Goal: Use online tool/utility: Utilize a website feature to perform a specific function

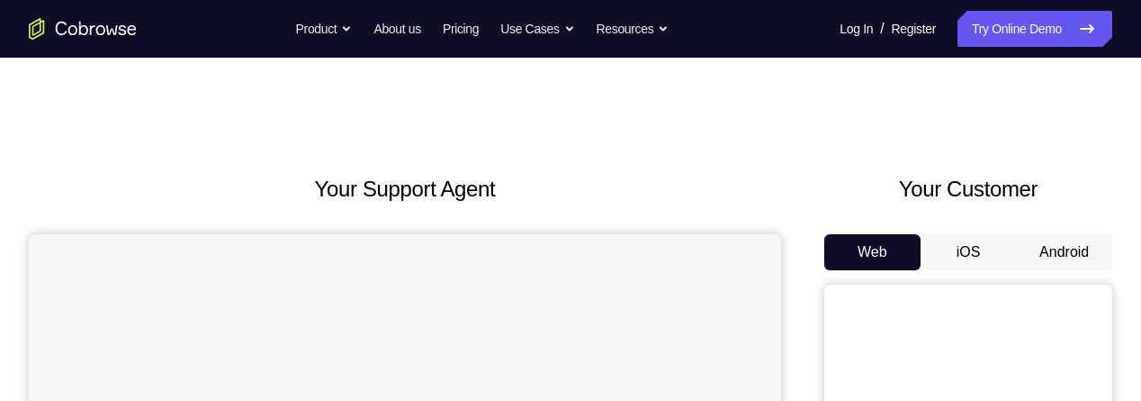
click at [1074, 244] on button "Android" at bounding box center [1064, 252] width 96 height 36
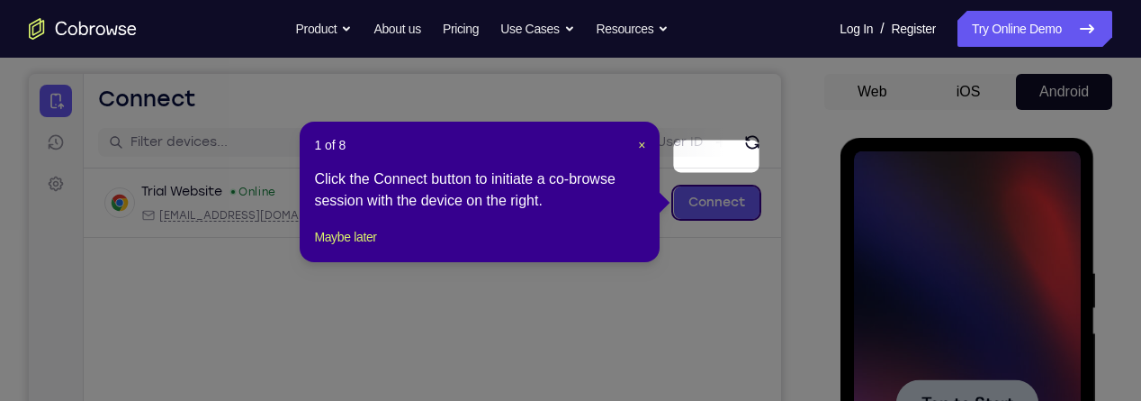
scroll to position [206, 0]
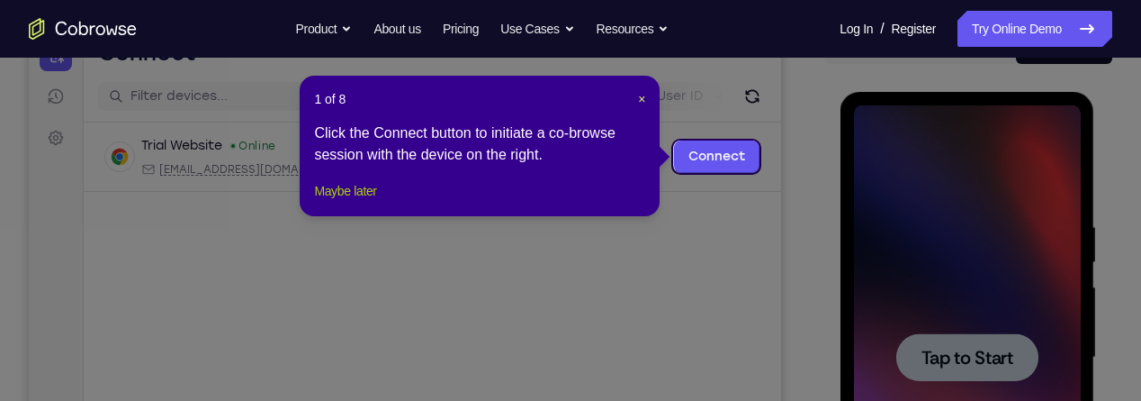
click at [340, 202] on button "Maybe later" at bounding box center [345, 191] width 62 height 22
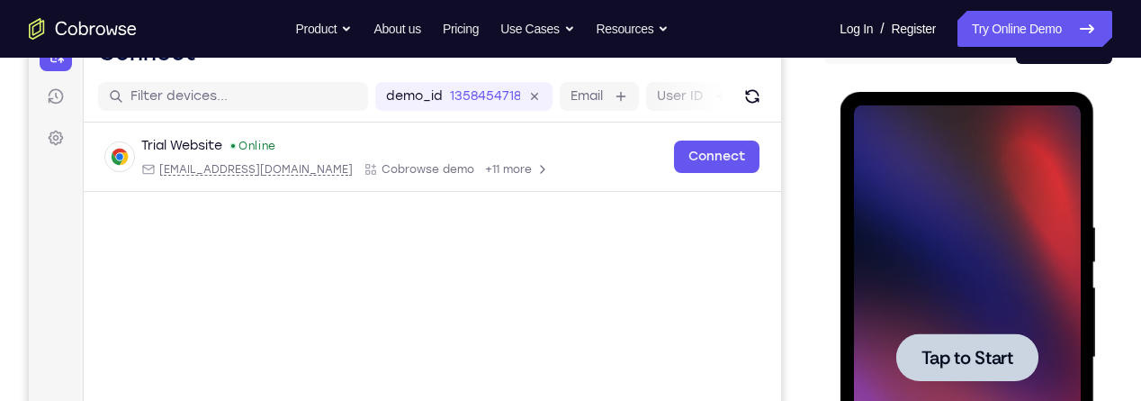
click at [984, 348] on span "Tap to Start" at bounding box center [967, 357] width 92 height 18
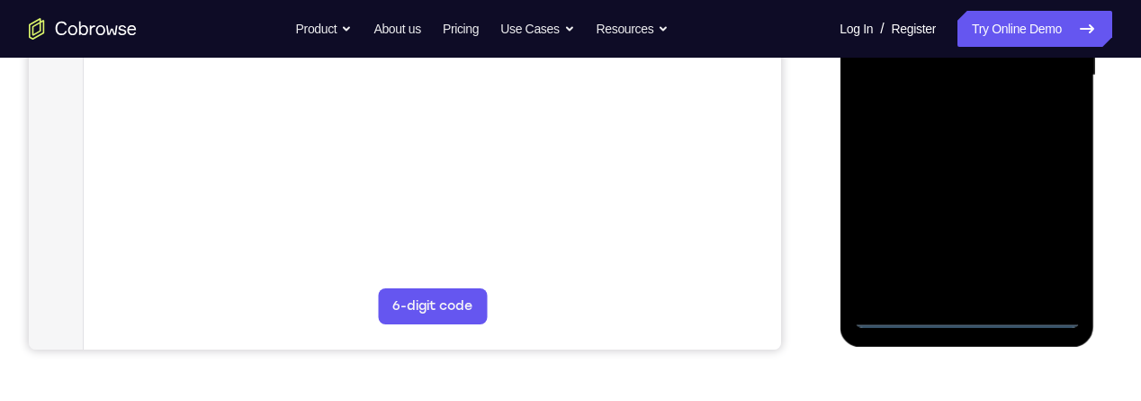
scroll to position [492, 0]
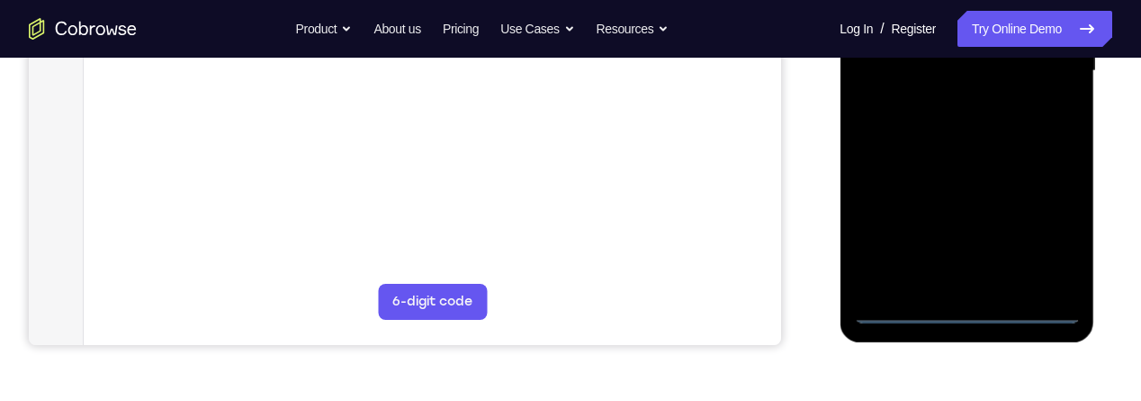
click at [973, 311] on div at bounding box center [966, 71] width 227 height 504
click at [1040, 217] on div at bounding box center [966, 71] width 227 height 504
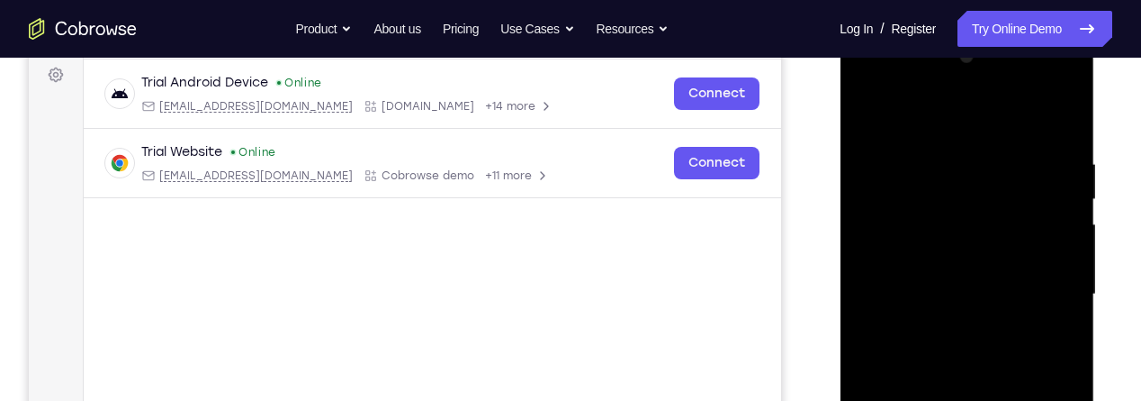
scroll to position [266, 0]
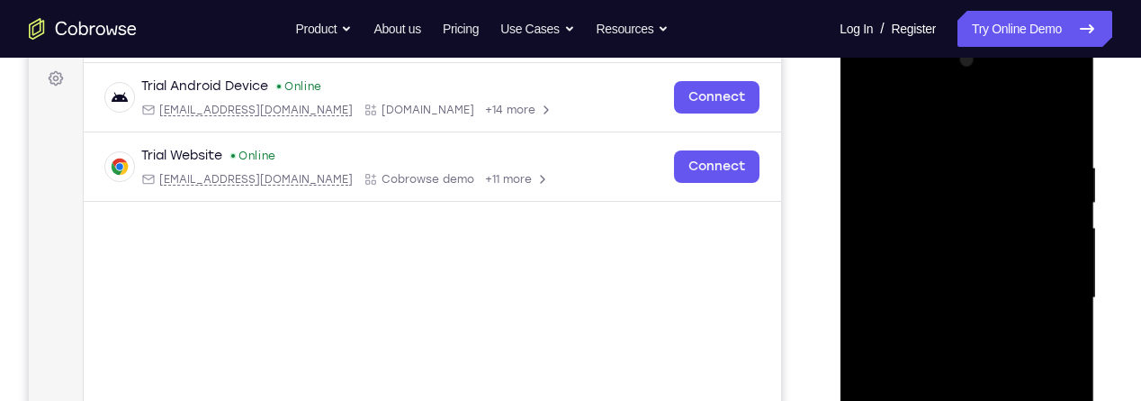
click at [938, 121] on div at bounding box center [966, 298] width 227 height 504
click at [1051, 290] on div at bounding box center [966, 298] width 227 height 504
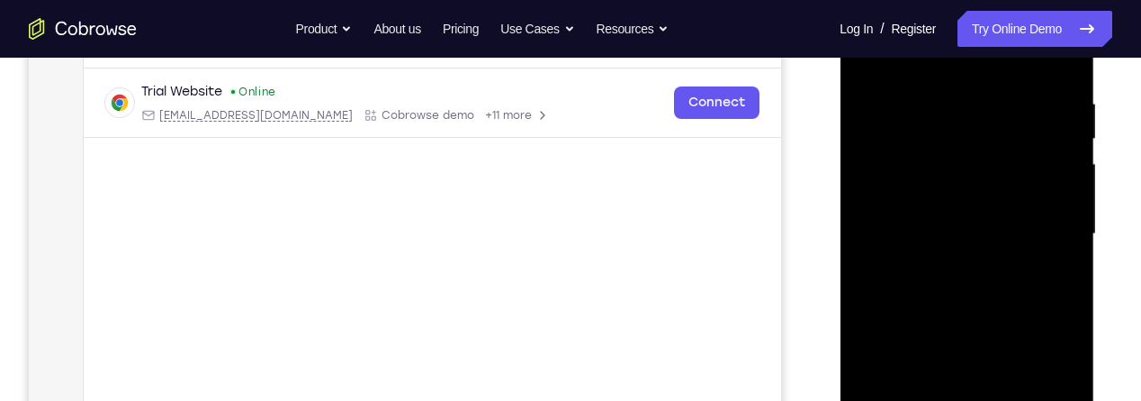
scroll to position [330, 0]
click at [951, 268] on div at bounding box center [966, 233] width 227 height 504
click at [961, 209] on div at bounding box center [966, 233] width 227 height 504
click at [958, 204] on div at bounding box center [966, 233] width 227 height 504
click at [966, 239] on div at bounding box center [966, 233] width 227 height 504
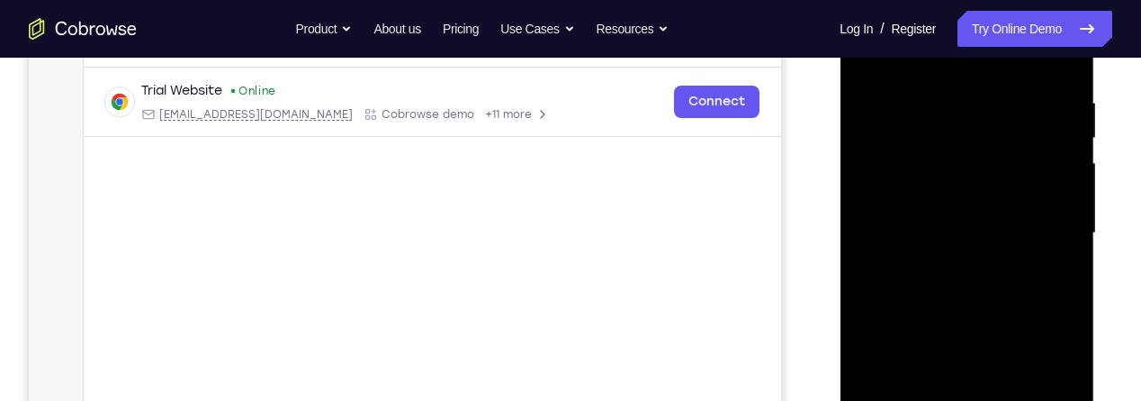
click at [971, 293] on div at bounding box center [966, 233] width 227 height 504
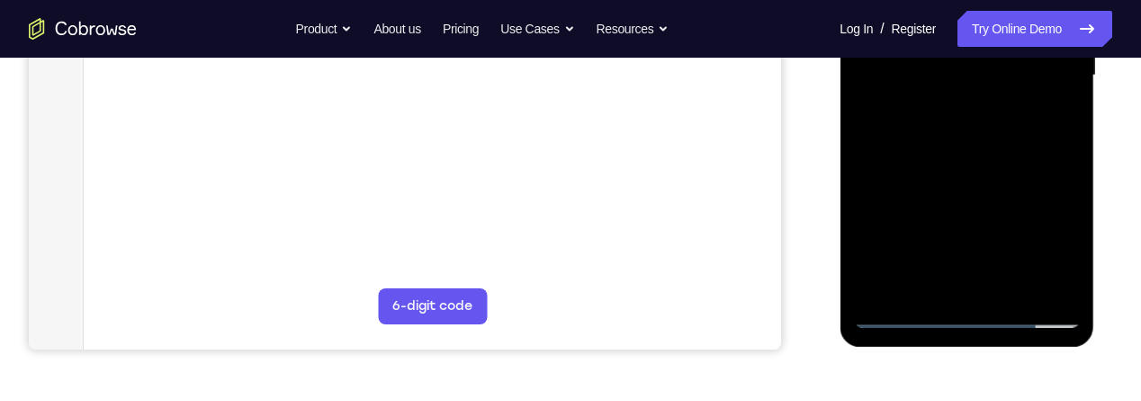
scroll to position [491, 0]
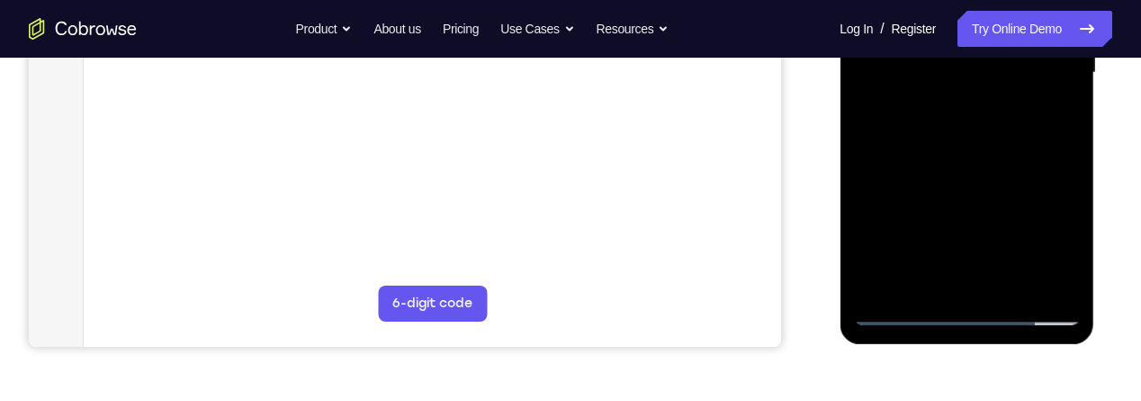
click at [974, 145] on div at bounding box center [966, 73] width 227 height 504
click at [1012, 283] on div at bounding box center [966, 73] width 227 height 504
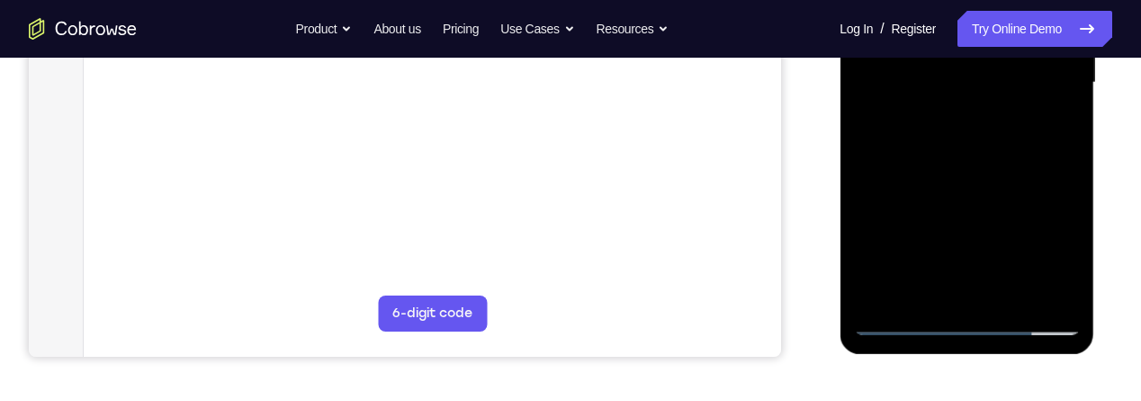
scroll to position [464, 0]
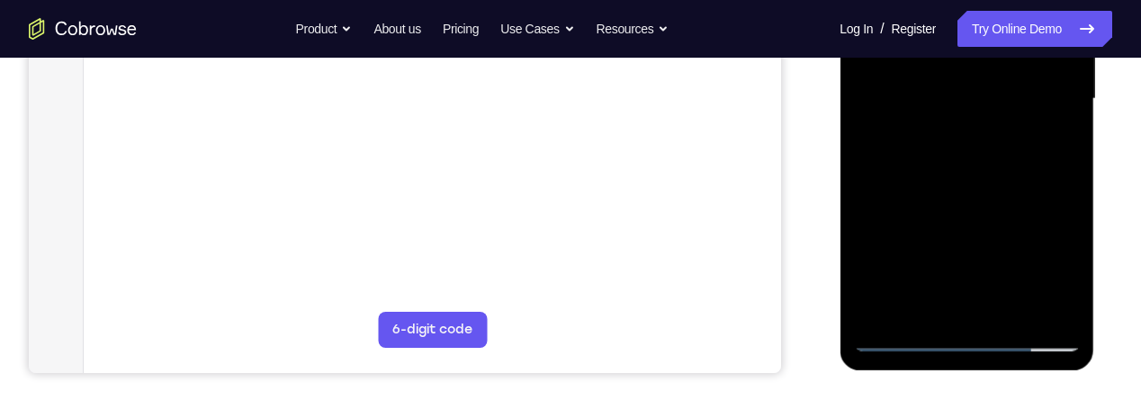
click at [972, 187] on div at bounding box center [966, 99] width 227 height 504
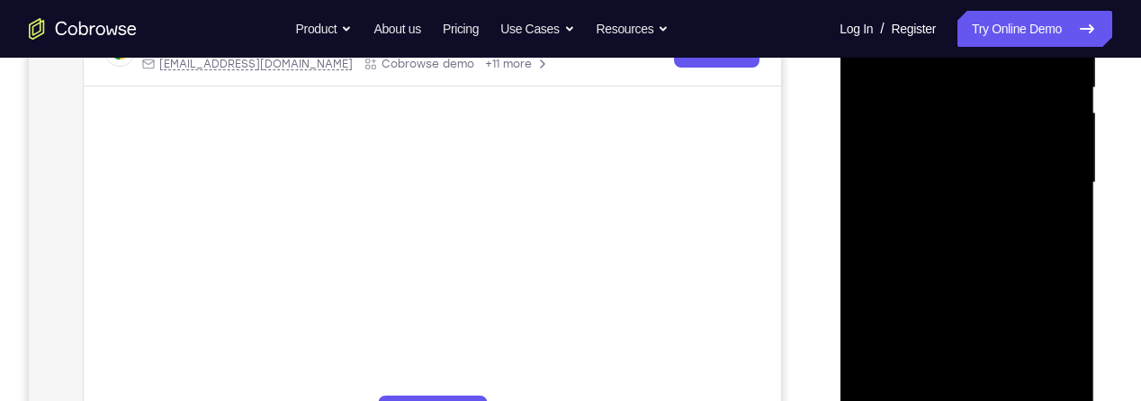
scroll to position [380, 0]
click at [968, 170] on div at bounding box center [966, 184] width 227 height 504
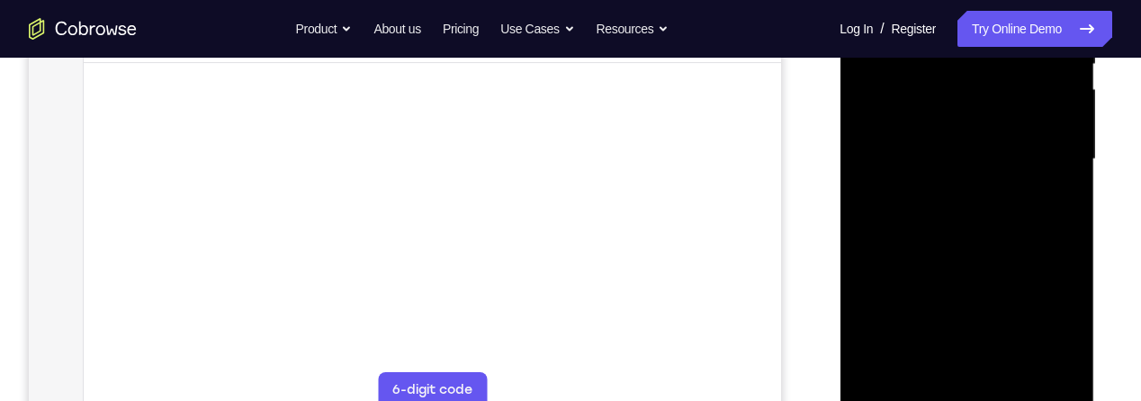
scroll to position [405, 0]
click at [922, 167] on div at bounding box center [966, 158] width 227 height 504
click at [982, 328] on div at bounding box center [966, 158] width 227 height 504
click at [1041, 203] on div at bounding box center [966, 158] width 227 height 504
click at [1050, 203] on div at bounding box center [966, 158] width 227 height 504
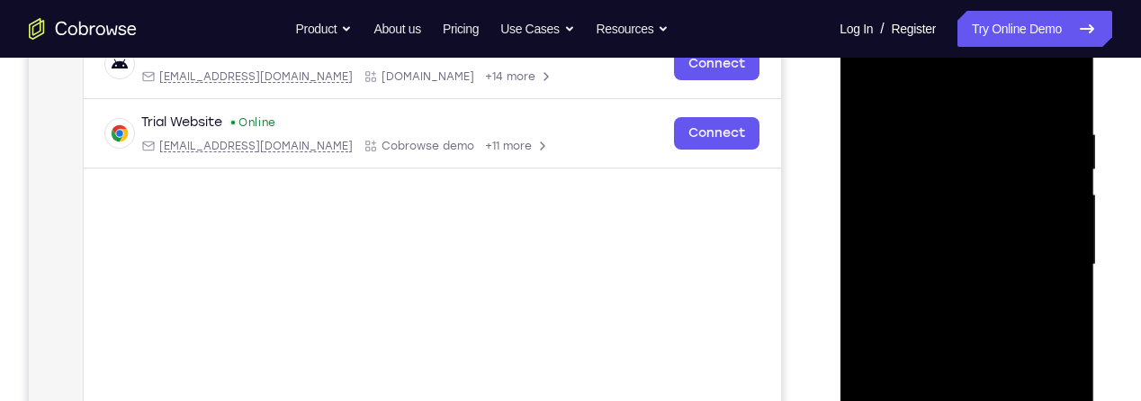
scroll to position [293, 0]
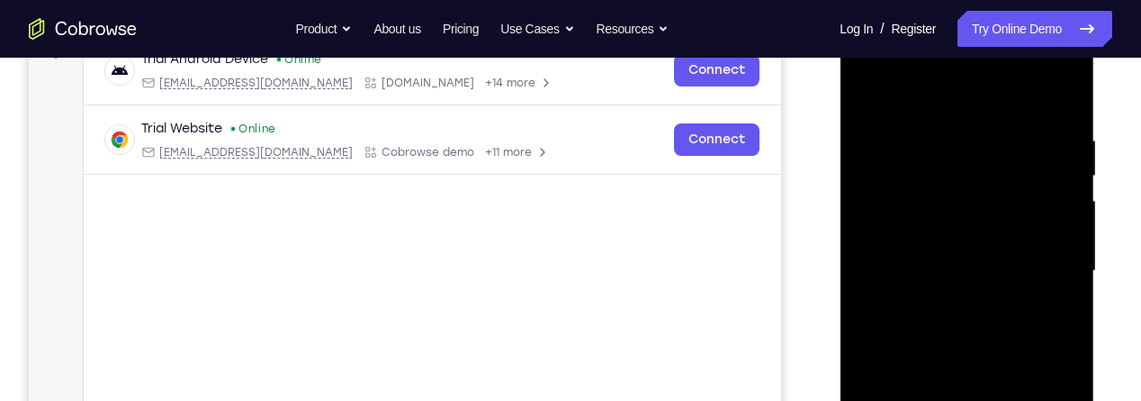
click at [872, 95] on div at bounding box center [966, 271] width 227 height 504
click at [875, 86] on div at bounding box center [966, 271] width 227 height 504
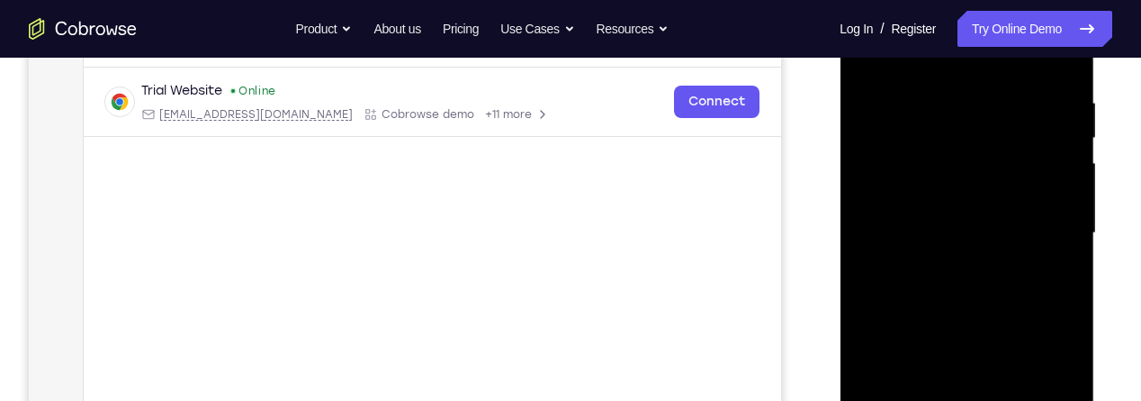
scroll to position [320, 0]
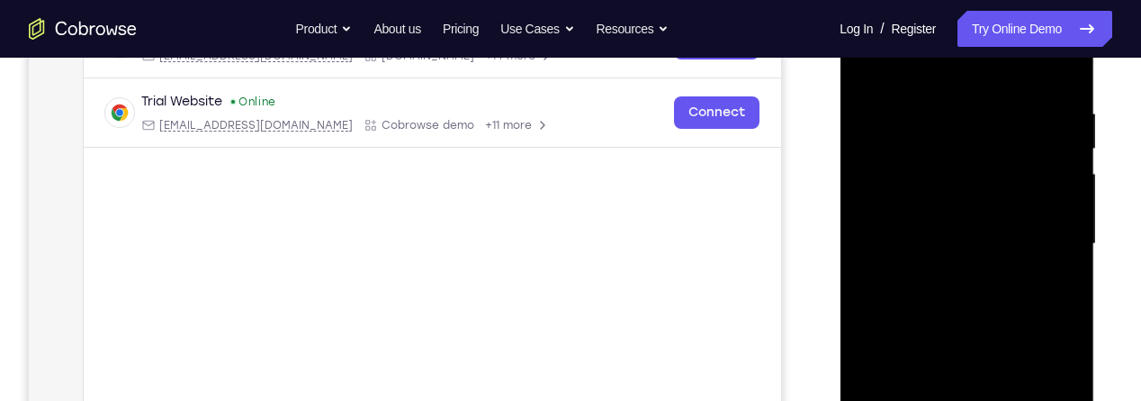
click at [1114, 345] on div "Your Support Agent Your Customer Web iOS Android Next Steps We’d be happy to gi…" at bounding box center [570, 331] width 1141 height 1187
click at [1116, 347] on div "Your Support Agent Your Customer Web iOS Android Next Steps We’d be happy to gi…" at bounding box center [570, 331] width 1141 height 1187
click at [1117, 359] on div "Your Support Agent Your Customer Web iOS Android Next Steps We’d be happy to gi…" at bounding box center [570, 331] width 1141 height 1187
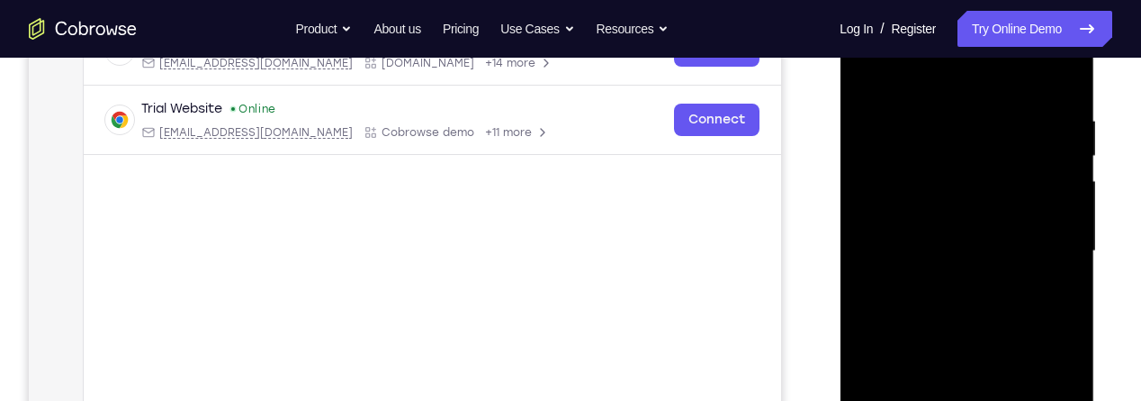
scroll to position [319, 0]
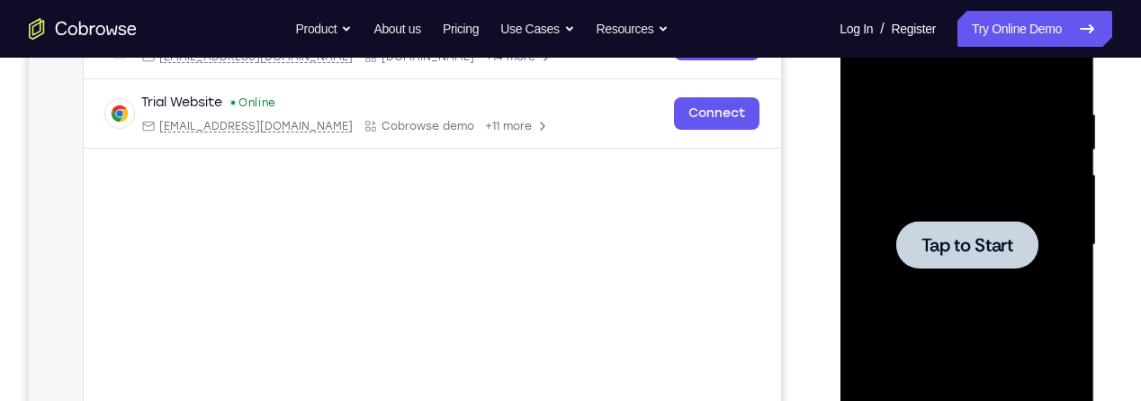
click at [987, 254] on span "Tap to Start" at bounding box center [967, 245] width 92 height 18
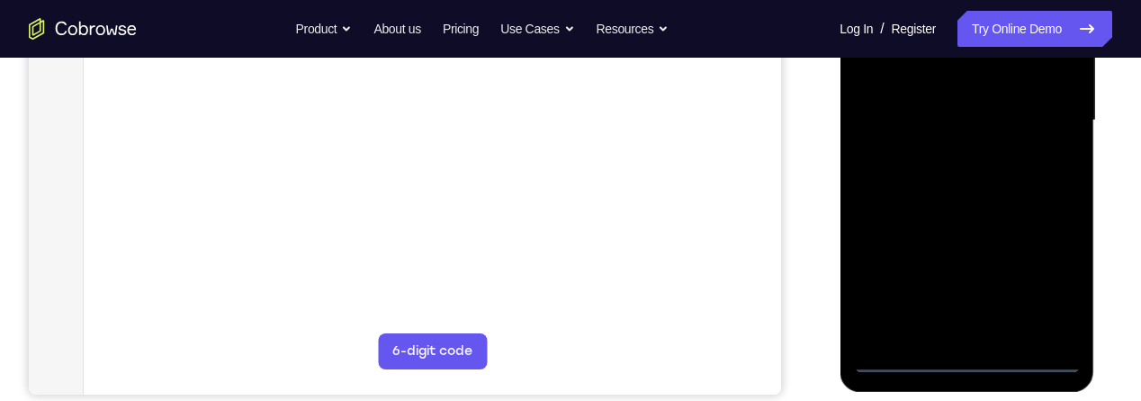
scroll to position [451, 0]
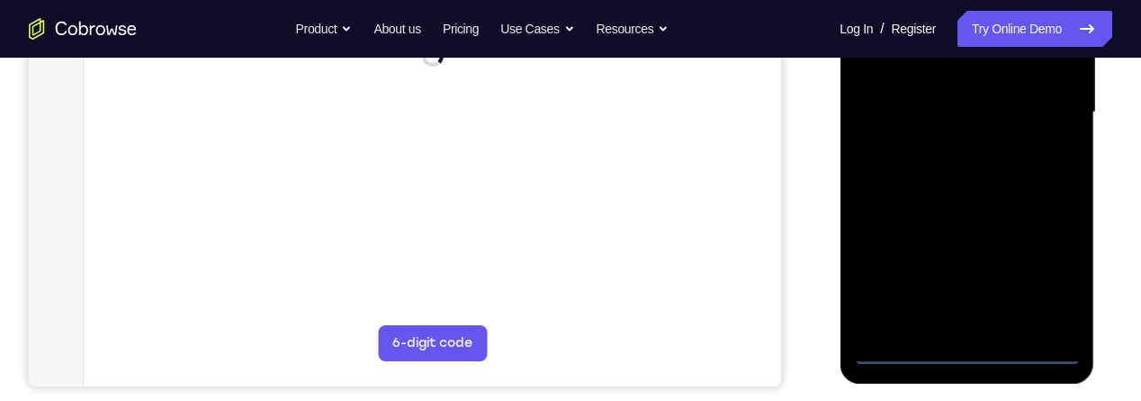
click at [960, 352] on div at bounding box center [966, 112] width 227 height 504
click at [1039, 271] on div at bounding box center [966, 112] width 227 height 504
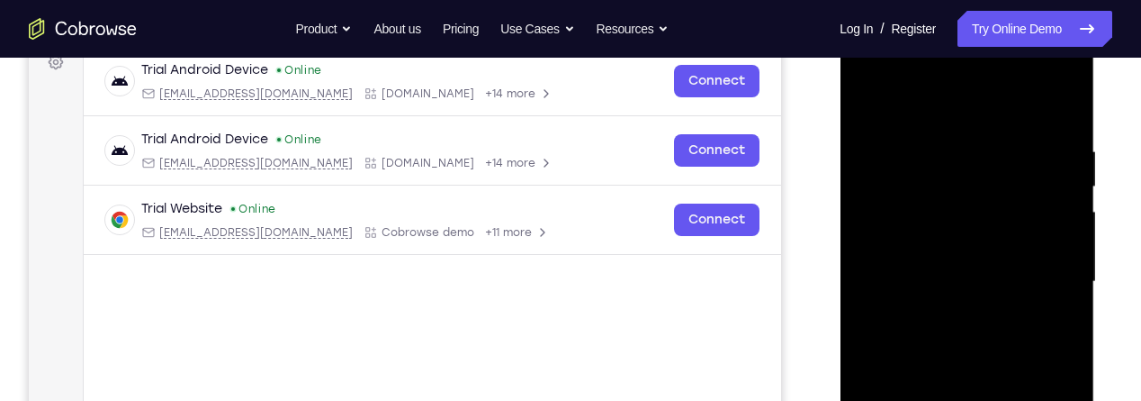
scroll to position [258, 0]
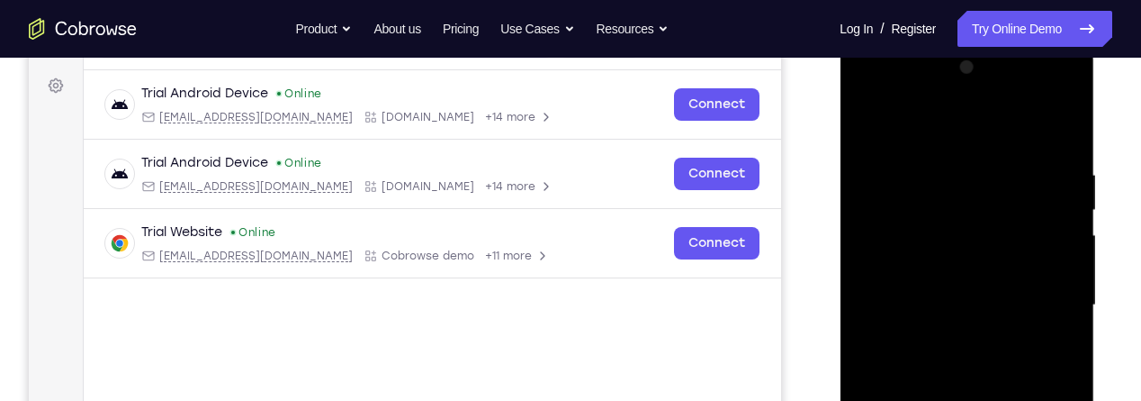
click at [1005, 138] on div at bounding box center [966, 305] width 227 height 504
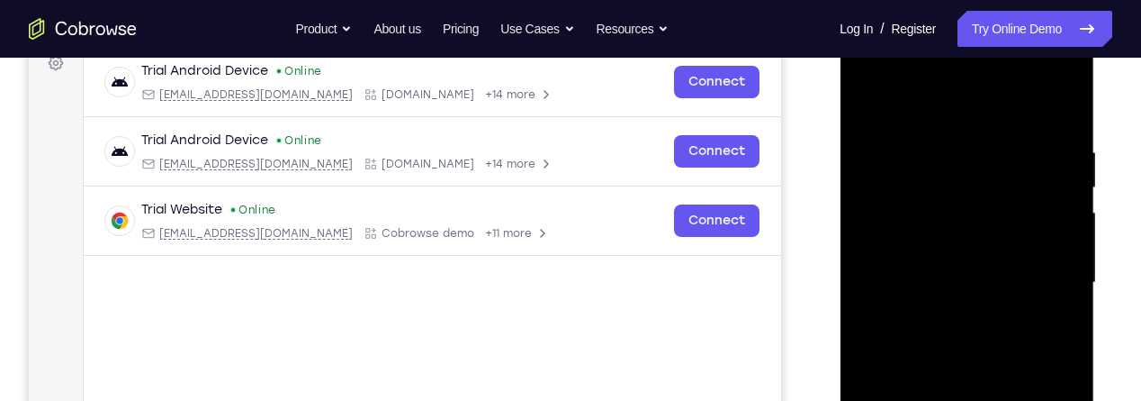
scroll to position [287, 0]
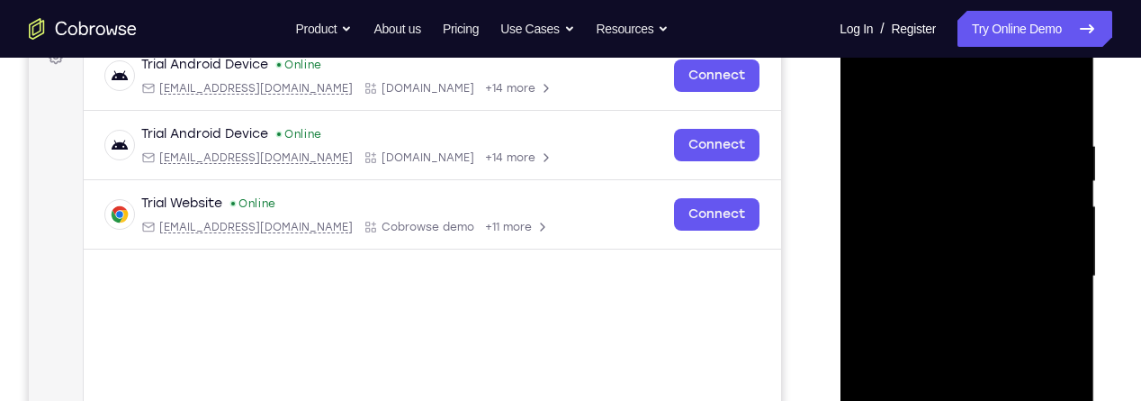
click at [1041, 264] on div at bounding box center [966, 276] width 227 height 504
click at [947, 309] on div at bounding box center [966, 276] width 227 height 504
click at [981, 256] on div at bounding box center [966, 276] width 227 height 504
click at [981, 231] on div at bounding box center [966, 276] width 227 height 504
click at [1021, 268] on div at bounding box center [966, 276] width 227 height 504
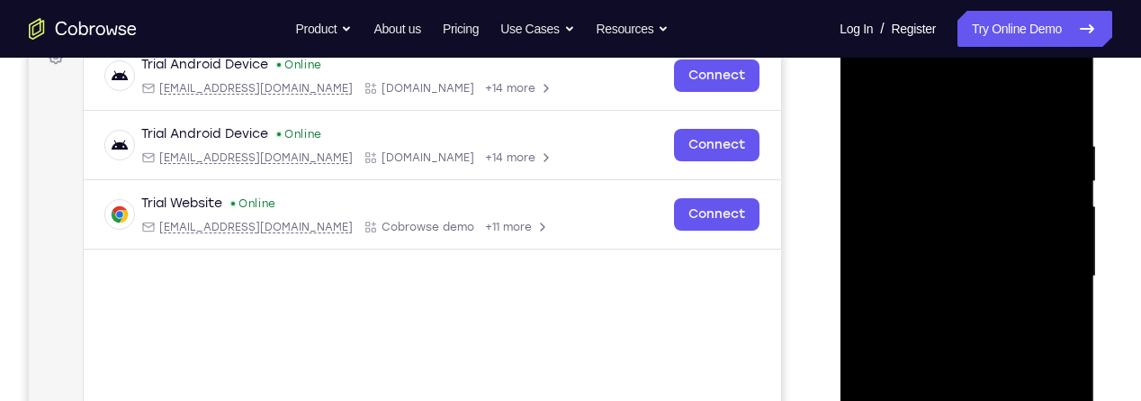
click at [1006, 333] on div at bounding box center [966, 276] width 227 height 504
click at [993, 316] on div at bounding box center [966, 276] width 227 height 504
click at [1002, 334] on div at bounding box center [966, 276] width 227 height 504
click at [969, 326] on div at bounding box center [966, 276] width 227 height 504
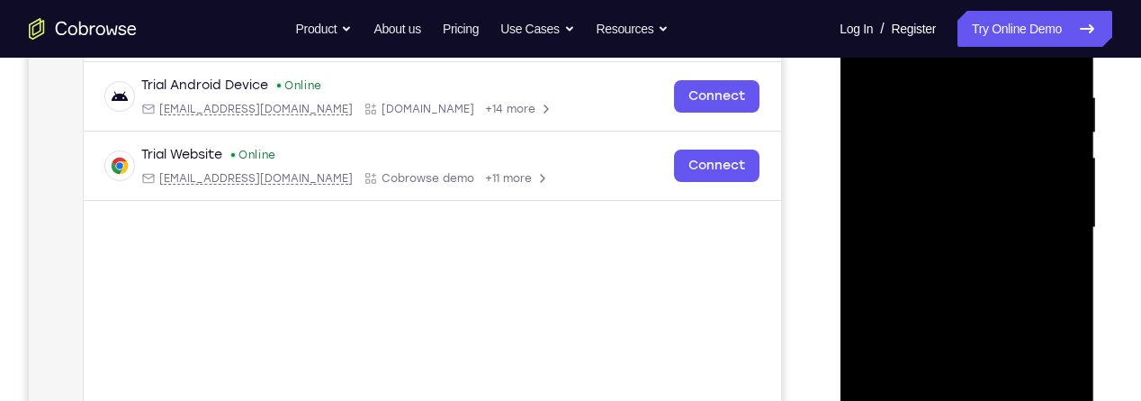
scroll to position [316, 0]
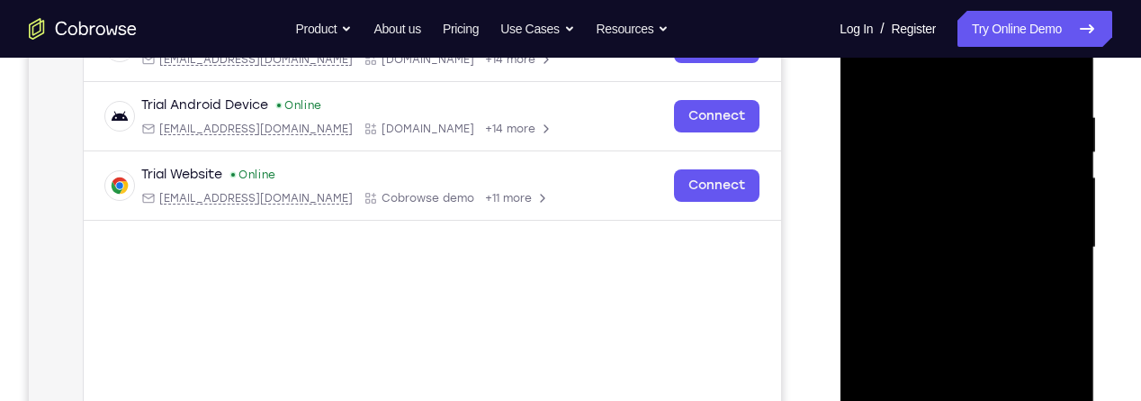
click at [1050, 94] on div at bounding box center [966, 247] width 227 height 504
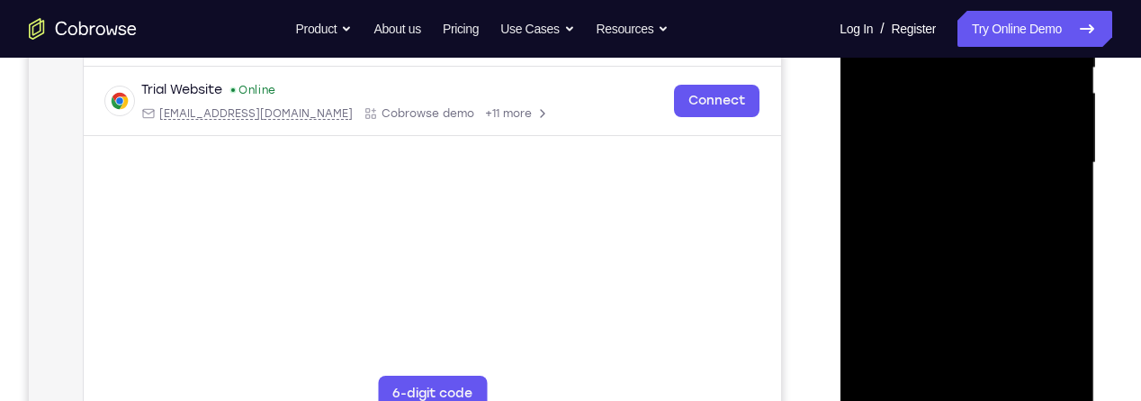
scroll to position [402, 0]
click at [1057, 159] on div at bounding box center [966, 161] width 227 height 504
click at [1061, 156] on div at bounding box center [966, 161] width 227 height 504
click at [1055, 162] on div at bounding box center [966, 161] width 227 height 504
click at [1062, 152] on div at bounding box center [966, 161] width 227 height 504
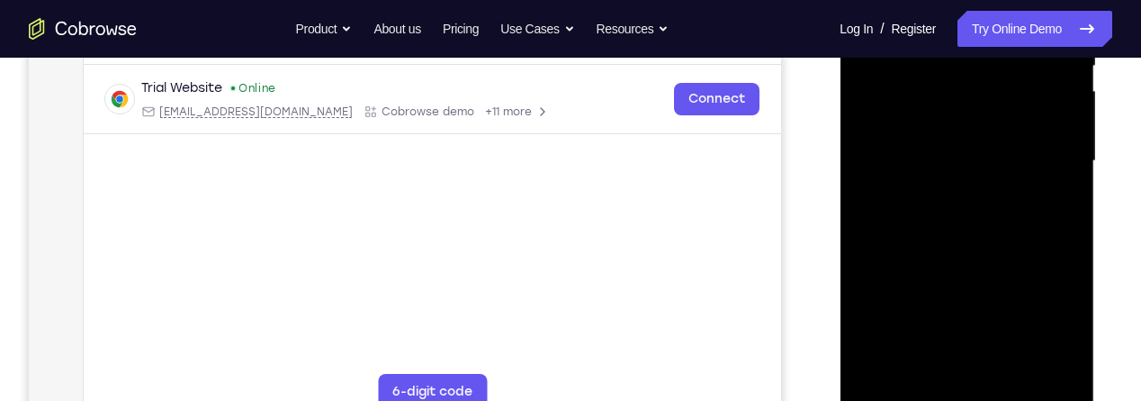
click at [1066, 164] on div at bounding box center [966, 161] width 227 height 504
click at [1052, 165] on div at bounding box center [966, 161] width 227 height 504
click at [1059, 161] on div at bounding box center [966, 161] width 227 height 504
click at [1068, 166] on div at bounding box center [966, 161] width 227 height 504
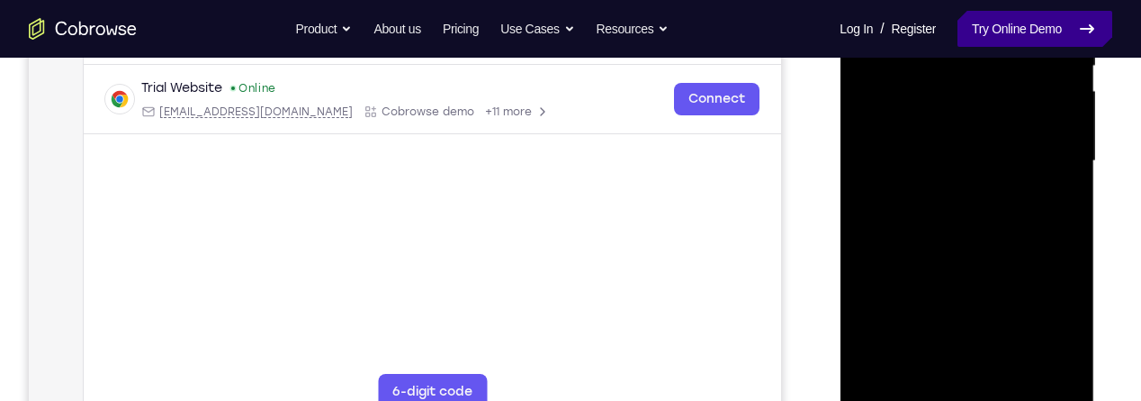
click at [1106, 37] on link "Try Online Demo" at bounding box center [1035, 29] width 155 height 36
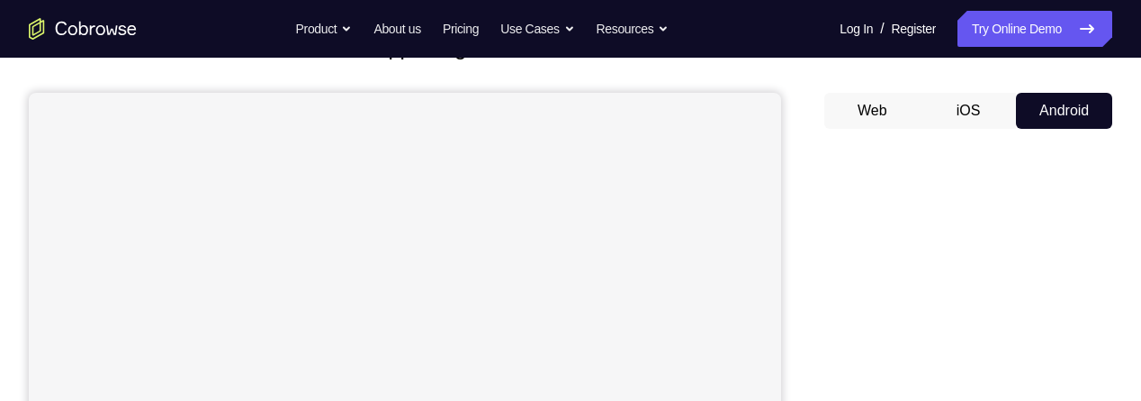
scroll to position [141, 0]
click at [956, 93] on button "iOS" at bounding box center [969, 111] width 96 height 36
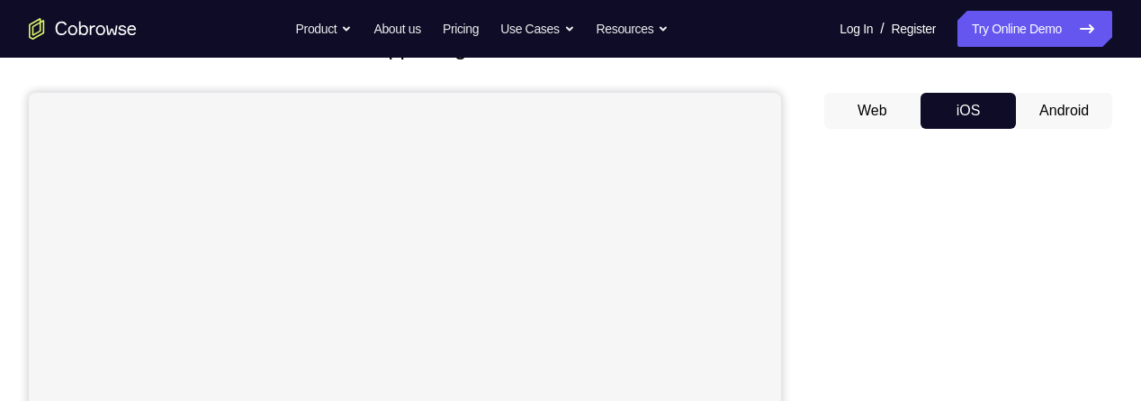
click at [870, 110] on button "Web" at bounding box center [873, 111] width 96 height 36
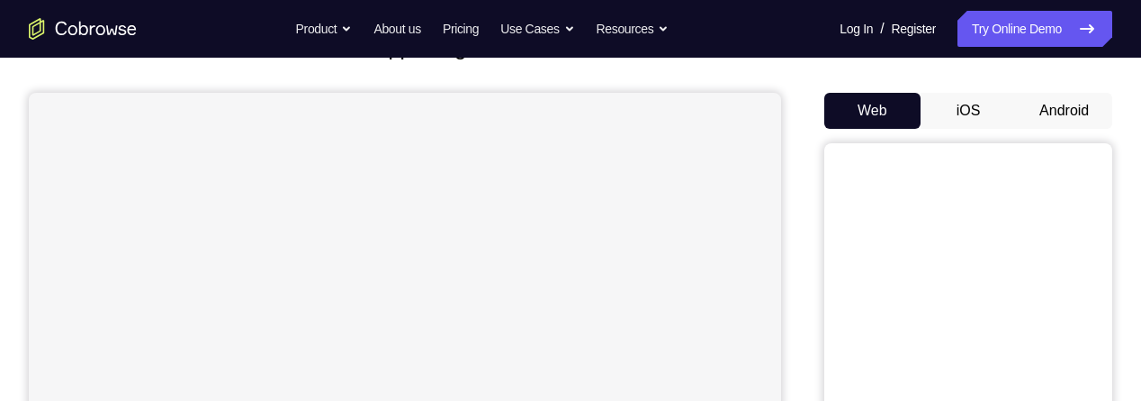
click at [1059, 108] on button "Android" at bounding box center [1064, 111] width 96 height 36
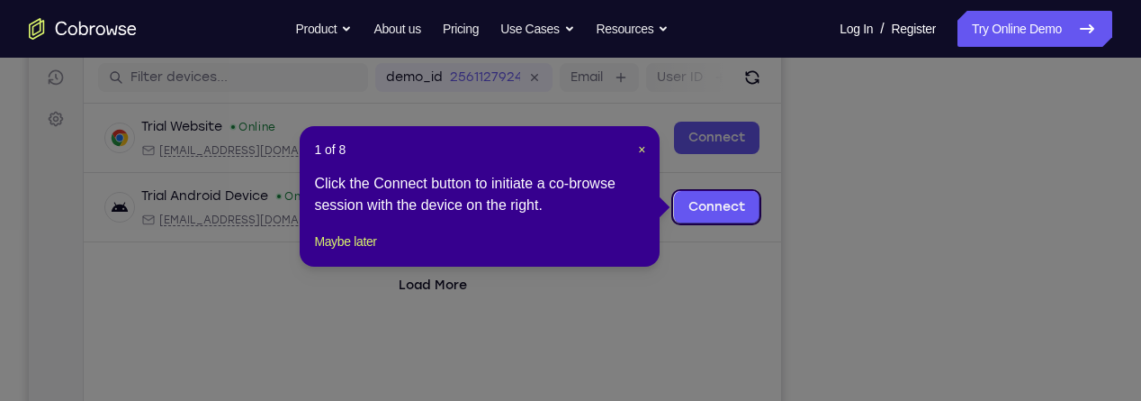
scroll to position [0, 0]
click at [642, 148] on span "×" at bounding box center [641, 149] width 7 height 14
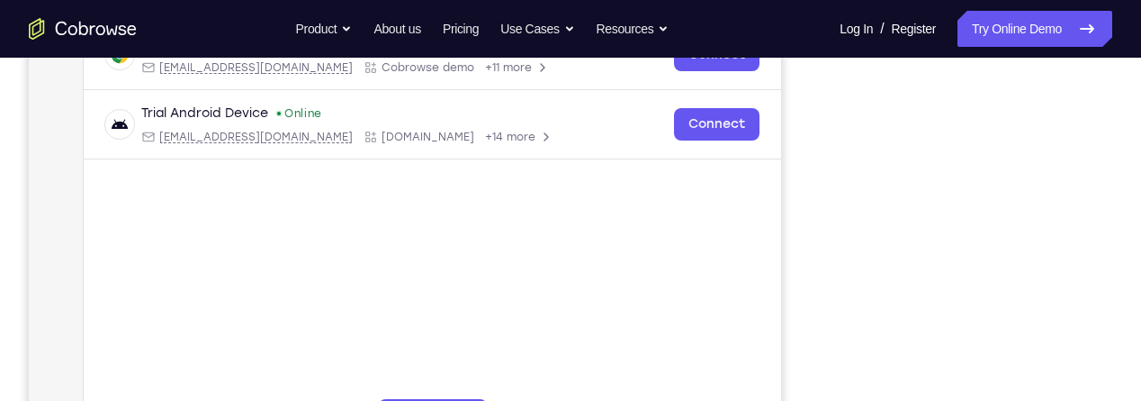
scroll to position [383, 0]
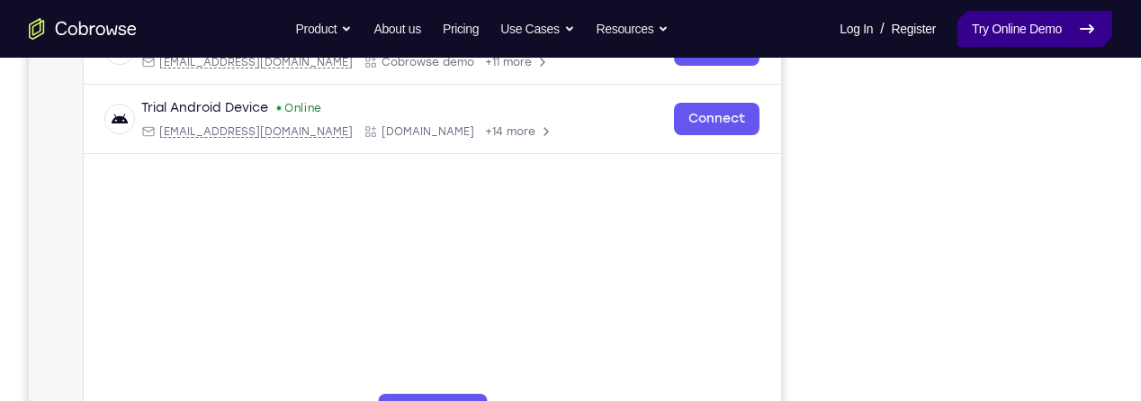
click at [1041, 32] on link "Try Online Demo" at bounding box center [1035, 29] width 155 height 36
click at [1037, 29] on link "Try Online Demo" at bounding box center [1035, 29] width 155 height 36
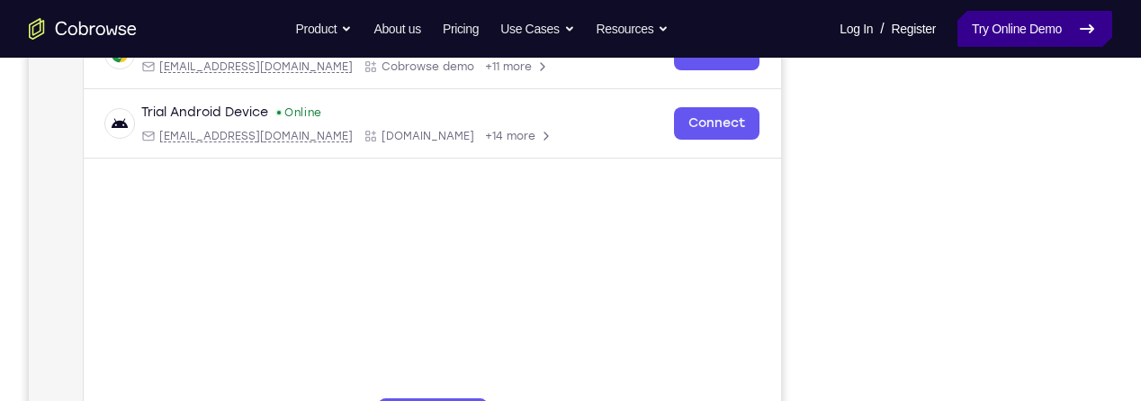
scroll to position [384, 0]
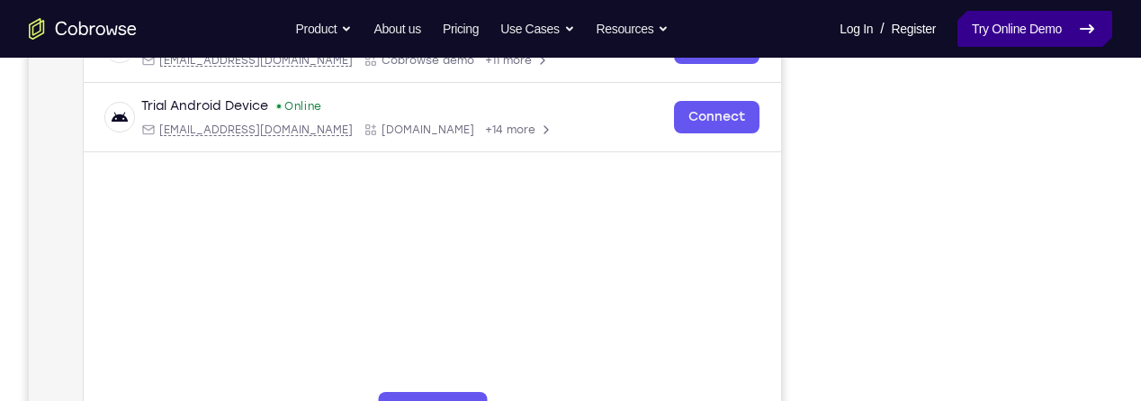
click at [1017, 27] on link "Try Online Demo" at bounding box center [1035, 29] width 155 height 36
click at [1013, 31] on link "Try Online Demo" at bounding box center [1035, 29] width 155 height 36
click at [1023, 29] on link "Try Online Demo" at bounding box center [1035, 29] width 155 height 36
click at [1031, 31] on link "Try Online Demo" at bounding box center [1035, 29] width 155 height 36
click at [1032, 32] on link "Try Online Demo" at bounding box center [1035, 29] width 155 height 36
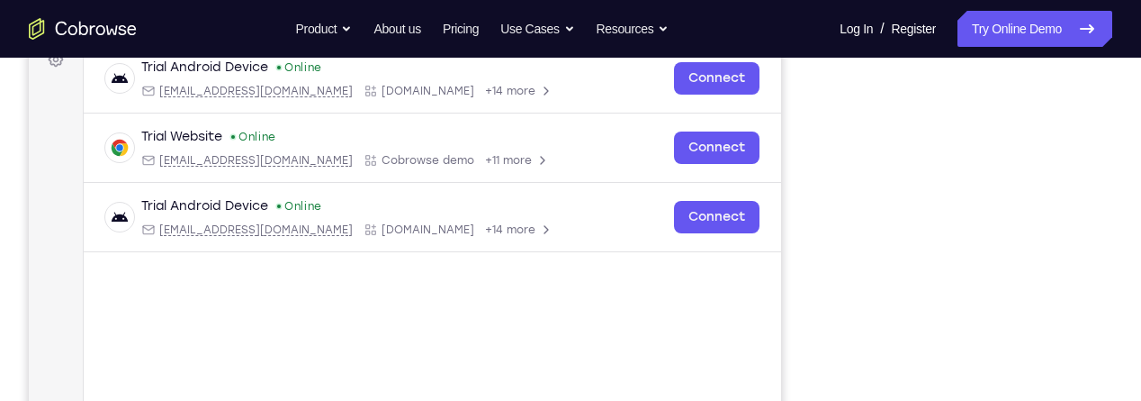
scroll to position [0, 0]
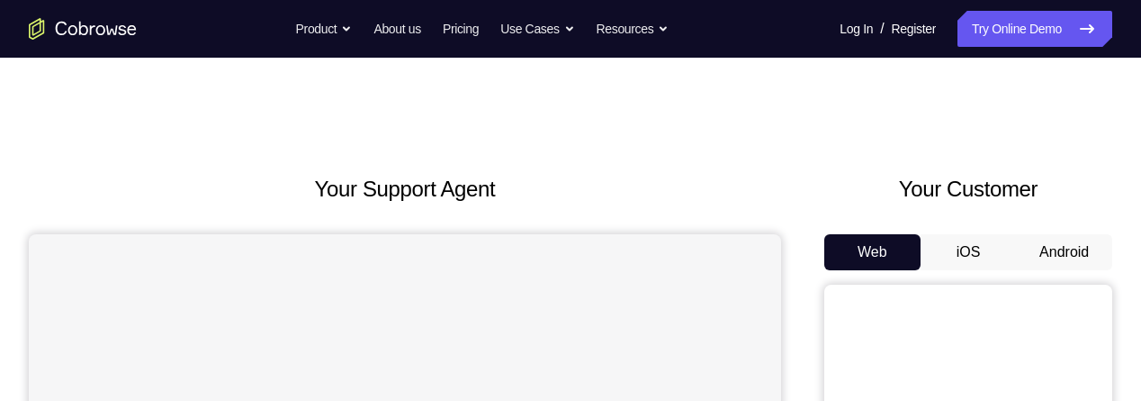
click at [1059, 245] on button "Android" at bounding box center [1064, 252] width 96 height 36
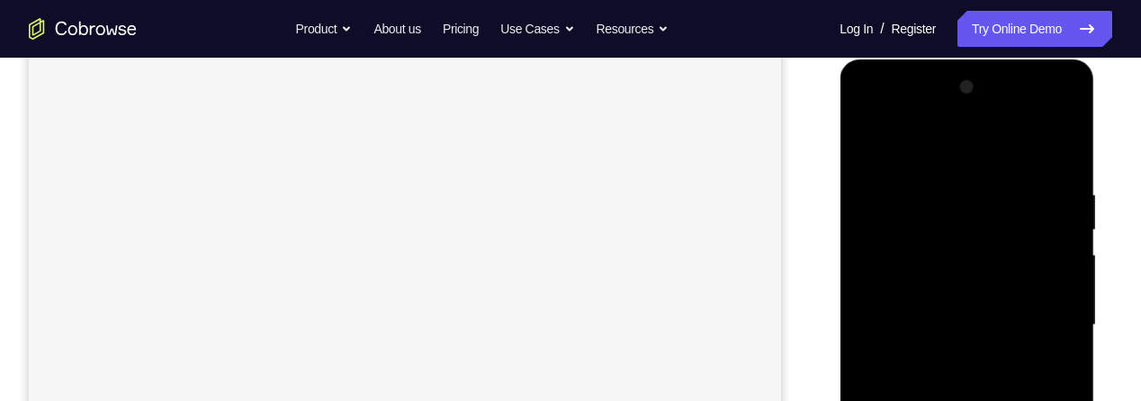
scroll to position [430, 0]
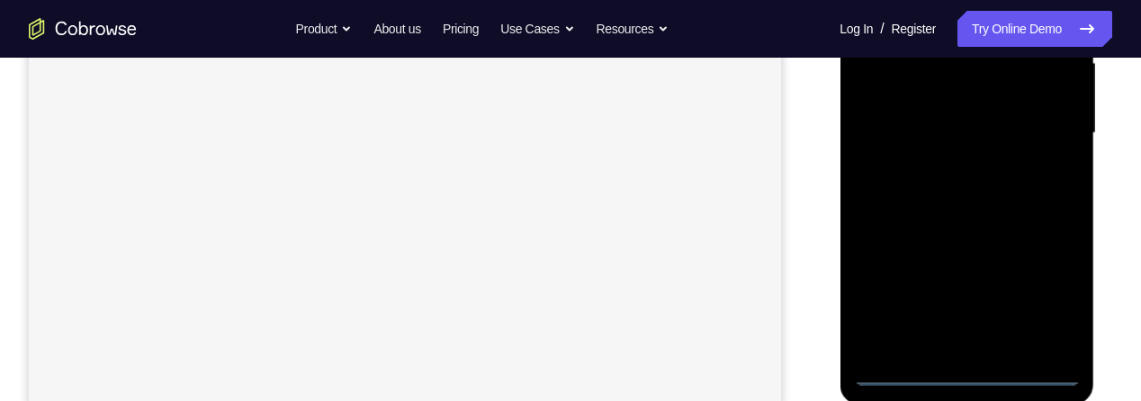
click at [961, 374] on div at bounding box center [966, 133] width 227 height 504
click at [1047, 294] on div at bounding box center [966, 133] width 227 height 504
click at [1039, 344] on div at bounding box center [966, 189] width 227 height 504
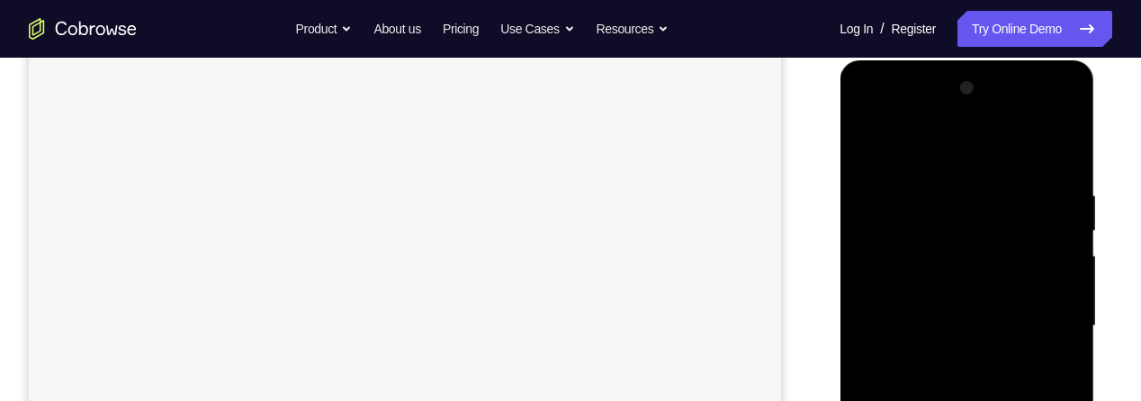
click at [997, 151] on div at bounding box center [966, 326] width 227 height 504
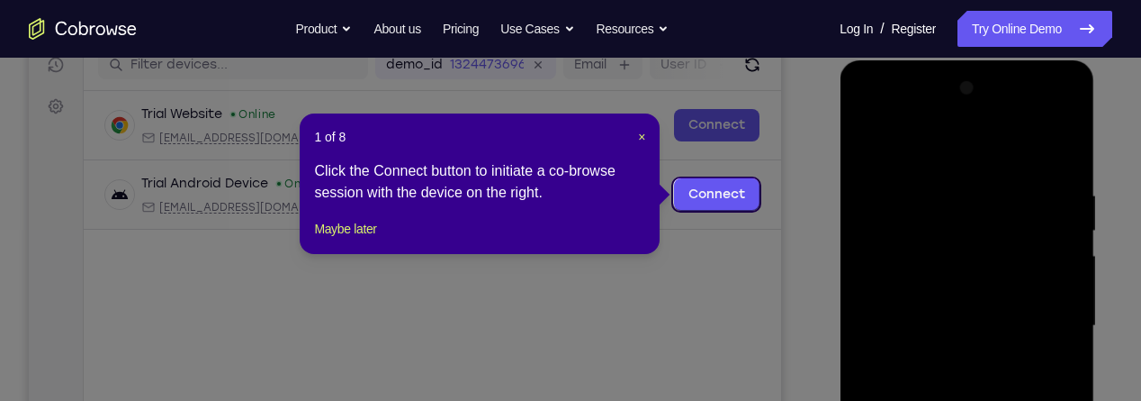
scroll to position [0, 0]
click at [643, 142] on span "×" at bounding box center [641, 137] width 7 height 14
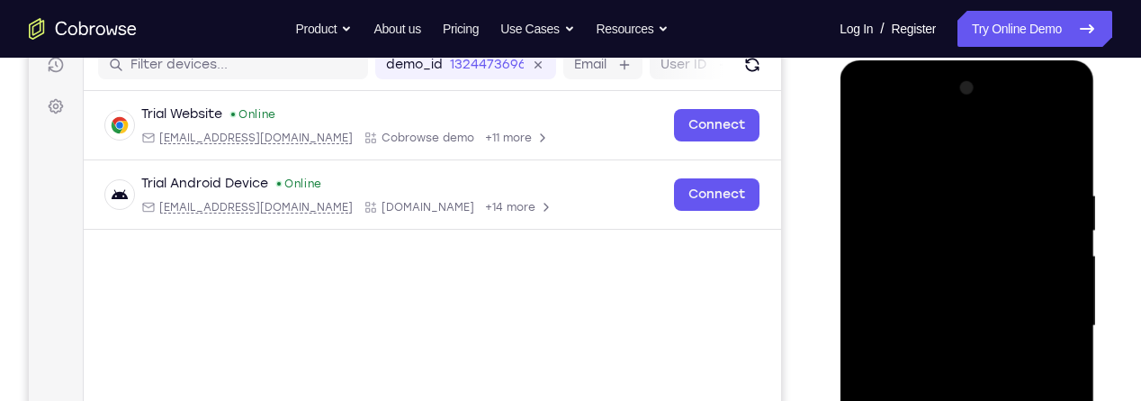
click at [1046, 321] on div at bounding box center [966, 326] width 227 height 504
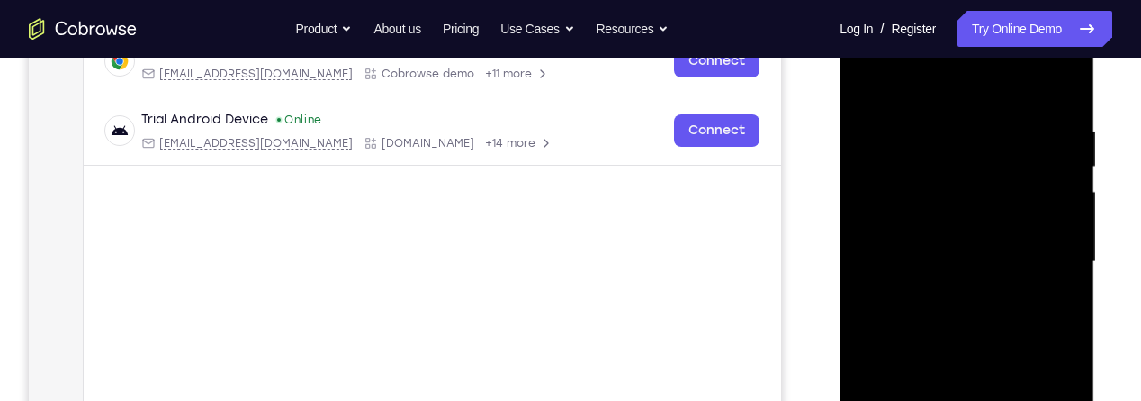
scroll to position [302, 0]
click at [1042, 259] on div at bounding box center [966, 261] width 227 height 504
click at [947, 290] on div at bounding box center [966, 261] width 227 height 504
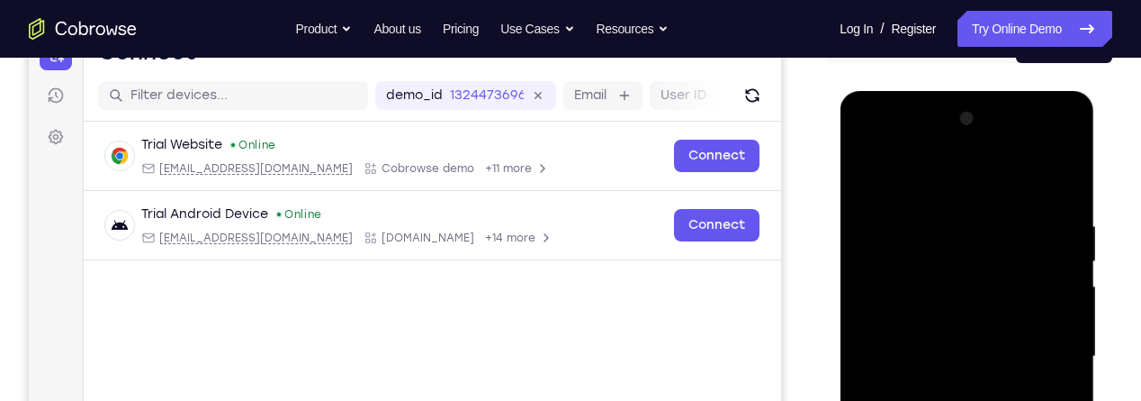
scroll to position [199, 0]
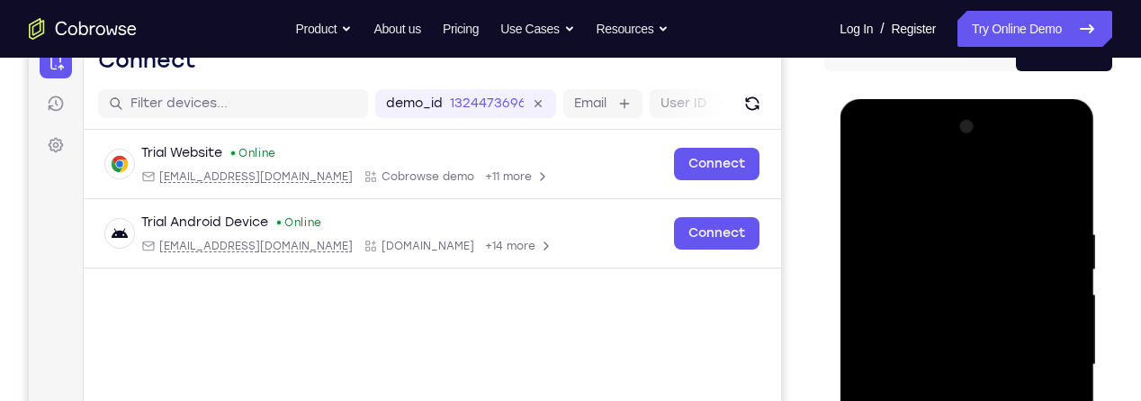
click at [1006, 349] on div at bounding box center [966, 365] width 227 height 504
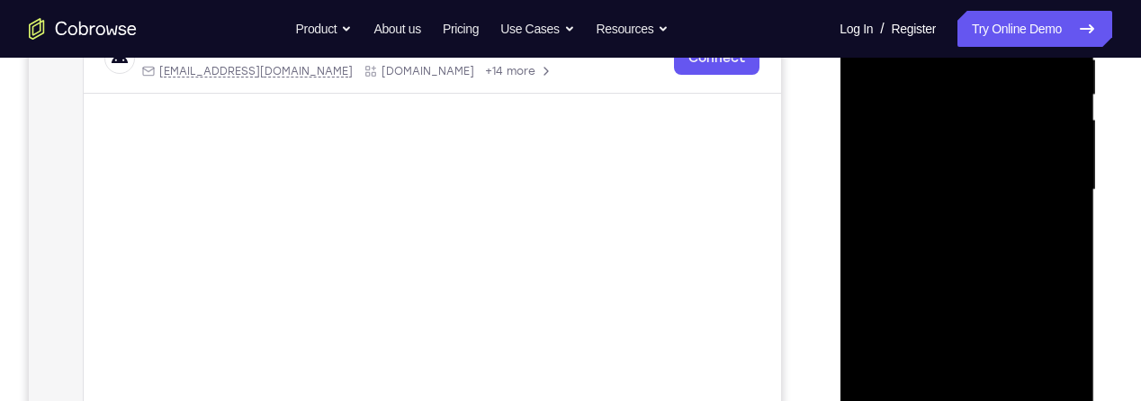
scroll to position [376, 0]
click at [973, 162] on div at bounding box center [966, 187] width 227 height 504
click at [947, 198] on div at bounding box center [966, 187] width 227 height 504
click at [969, 246] on div at bounding box center [966, 187] width 227 height 504
click at [962, 240] on div at bounding box center [966, 187] width 227 height 504
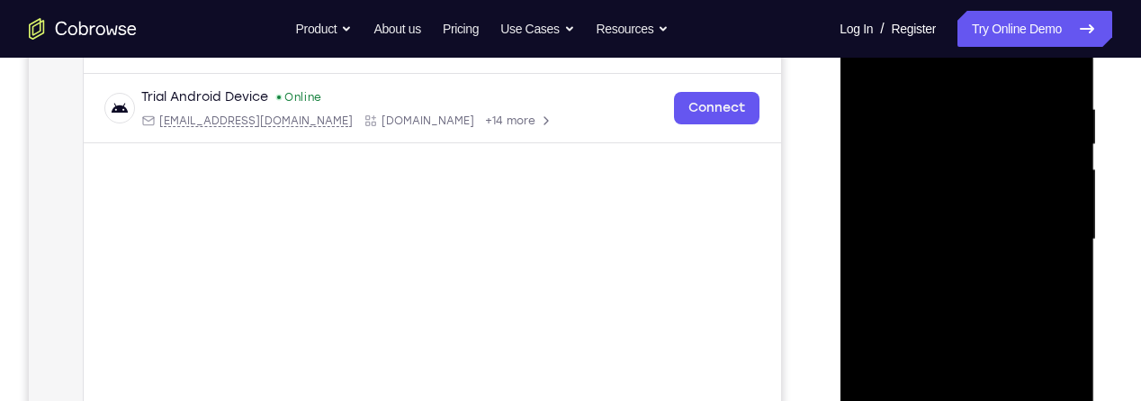
scroll to position [326, 0]
click at [1055, 82] on div at bounding box center [966, 238] width 227 height 504
click at [1060, 227] on div at bounding box center [966, 238] width 227 height 504
click at [1057, 229] on div at bounding box center [966, 238] width 227 height 504
click at [1064, 225] on div at bounding box center [966, 238] width 227 height 504
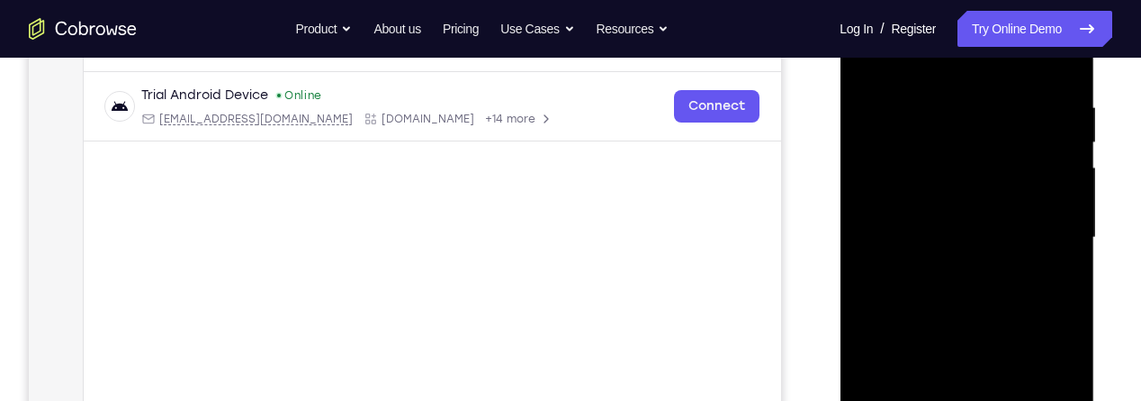
click at [1063, 226] on div at bounding box center [966, 238] width 227 height 504
click at [1072, 228] on div at bounding box center [966, 238] width 227 height 504
click at [1060, 228] on div at bounding box center [966, 238] width 227 height 504
click at [1061, 228] on div at bounding box center [966, 238] width 227 height 504
click at [1060, 140] on div at bounding box center [966, 238] width 227 height 504
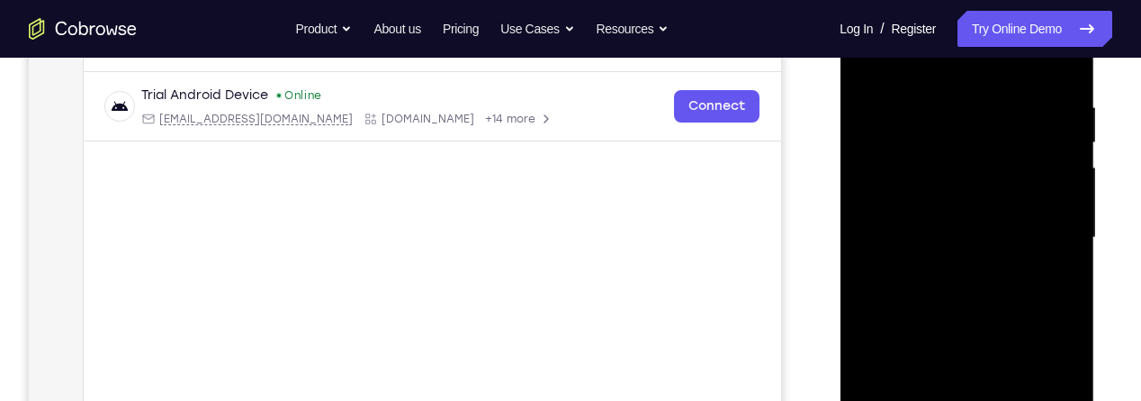
click at [1063, 133] on div at bounding box center [966, 238] width 227 height 504
click at [1063, 157] on div at bounding box center [966, 238] width 227 height 504
click at [870, 213] on div at bounding box center [966, 238] width 227 height 504
click at [1059, 227] on div at bounding box center [966, 238] width 227 height 504
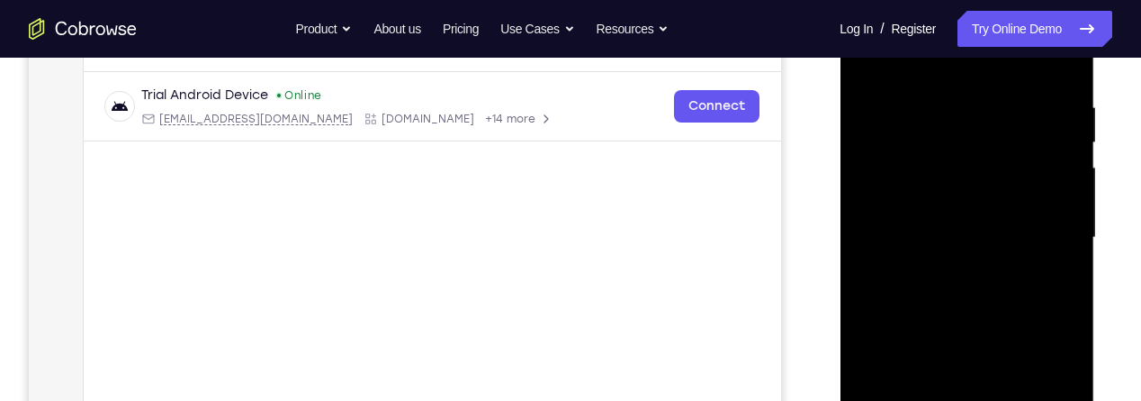
click at [1065, 225] on div at bounding box center [966, 238] width 227 height 504
click at [1059, 184] on div at bounding box center [966, 238] width 227 height 504
click at [1060, 197] on div at bounding box center [966, 238] width 227 height 504
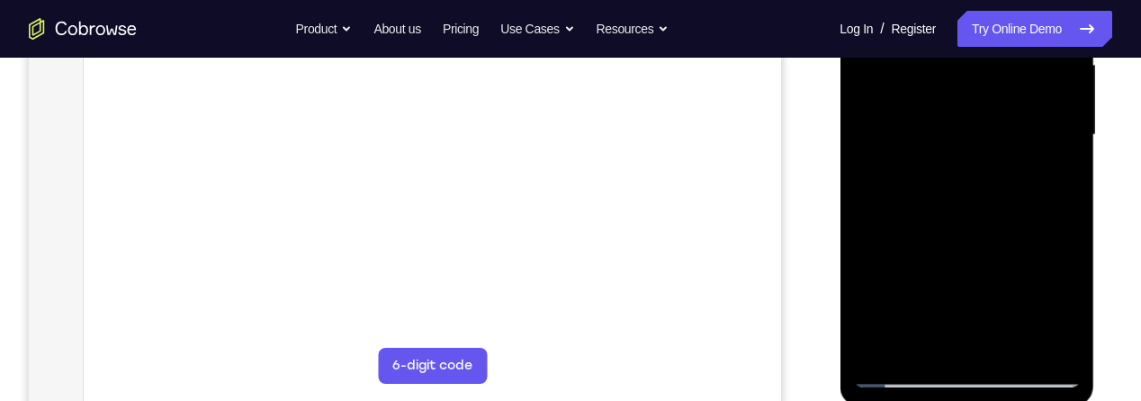
scroll to position [430, 0]
click at [1059, 156] on div at bounding box center [966, 133] width 227 height 504
click at [1065, 150] on div at bounding box center [966, 133] width 227 height 504
click at [1065, 152] on div at bounding box center [966, 133] width 227 height 504
click at [1064, 149] on div at bounding box center [966, 133] width 227 height 504
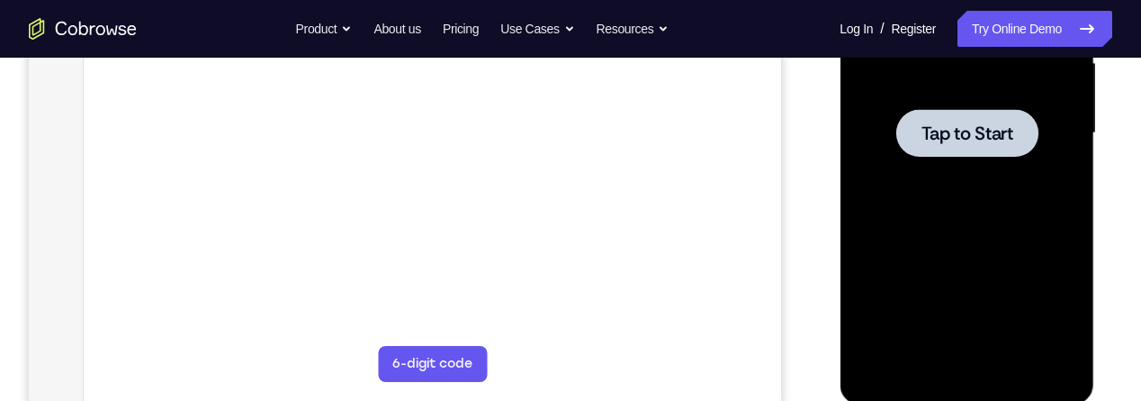
click at [962, 137] on span "Tap to Start" at bounding box center [967, 133] width 92 height 18
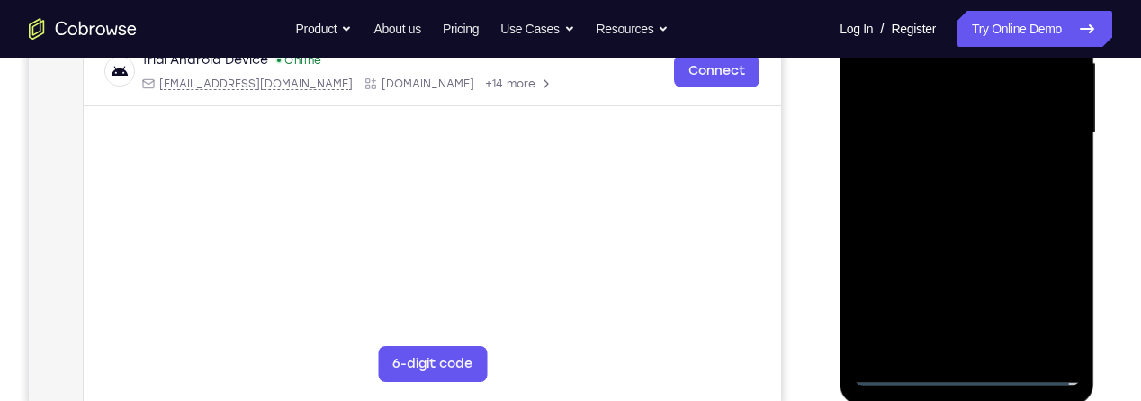
click at [962, 367] on div at bounding box center [966, 133] width 227 height 504
click at [1044, 287] on div at bounding box center [966, 133] width 227 height 504
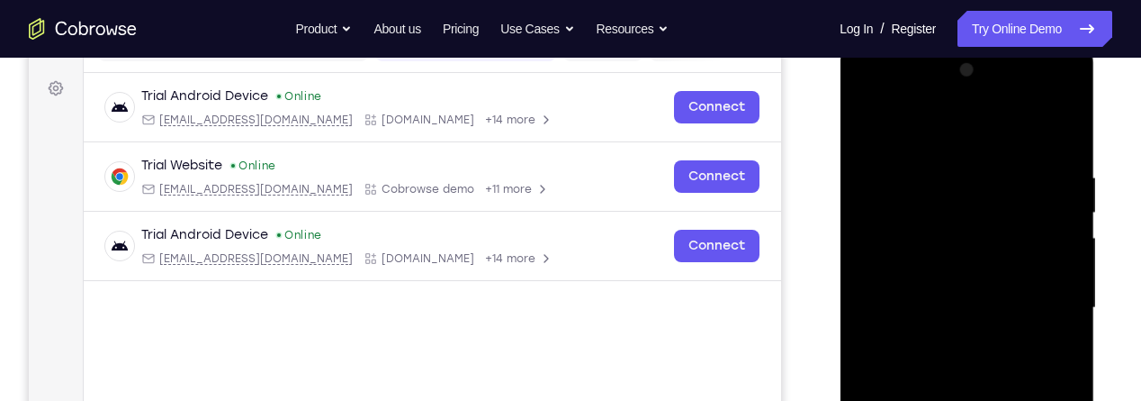
scroll to position [254, 0]
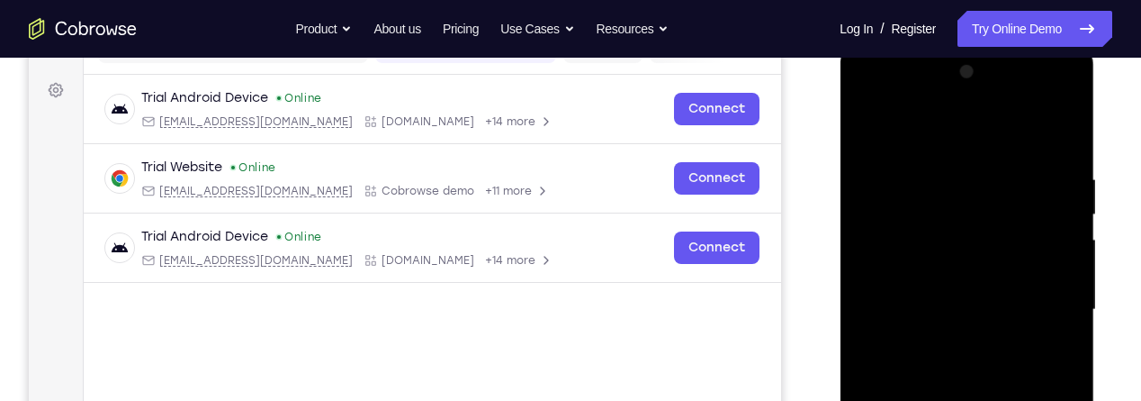
click at [952, 131] on div at bounding box center [966, 310] width 227 height 504
click at [1050, 302] on div at bounding box center [966, 310] width 227 height 504
click at [943, 345] on div at bounding box center [966, 310] width 227 height 504
click at [912, 288] on div at bounding box center [966, 310] width 227 height 504
click at [964, 272] on div at bounding box center [966, 310] width 227 height 504
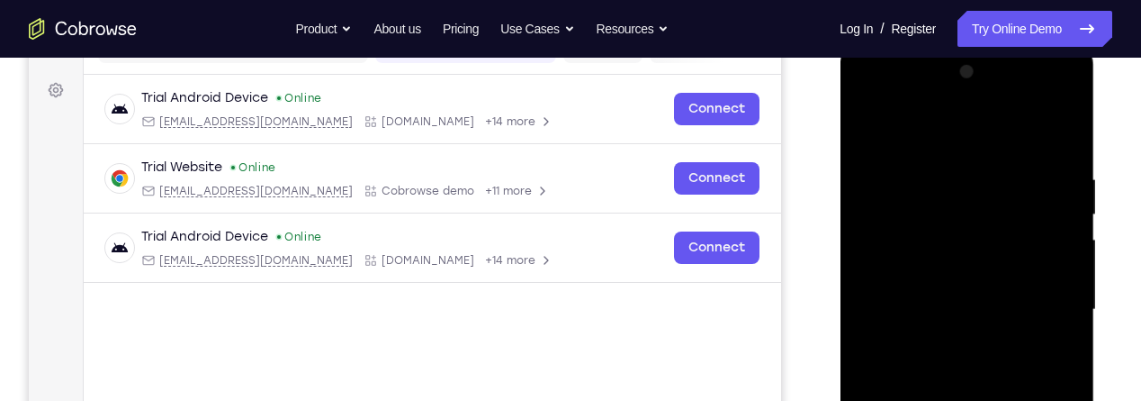
click at [967, 313] on div at bounding box center [966, 310] width 227 height 504
click at [976, 372] on div at bounding box center [966, 310] width 227 height 504
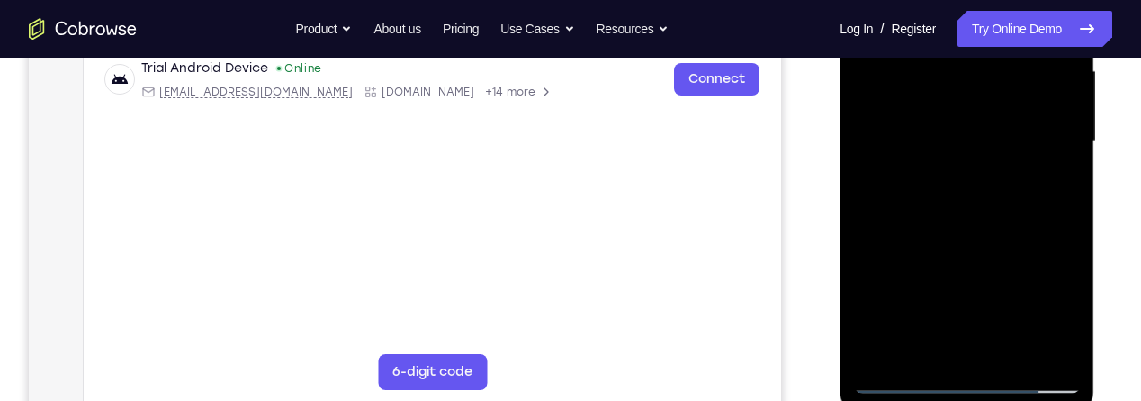
scroll to position [419, 0]
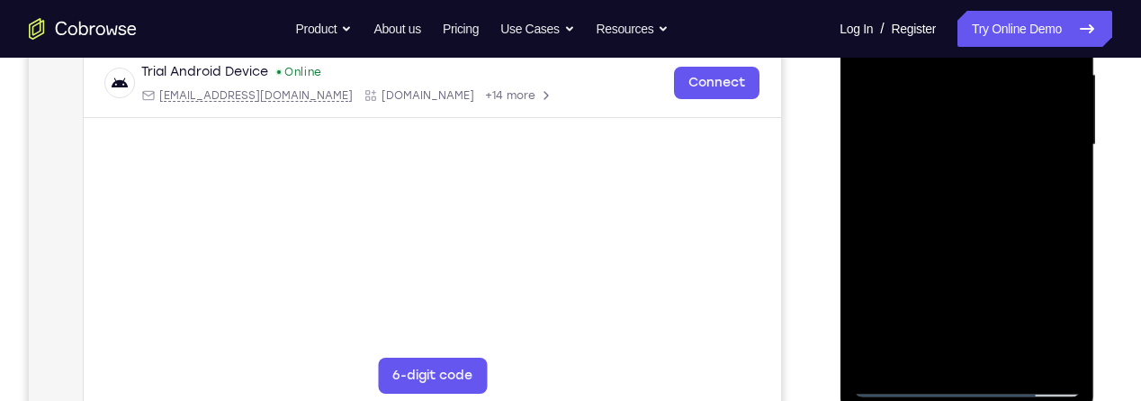
click at [980, 211] on div at bounding box center [966, 145] width 227 height 504
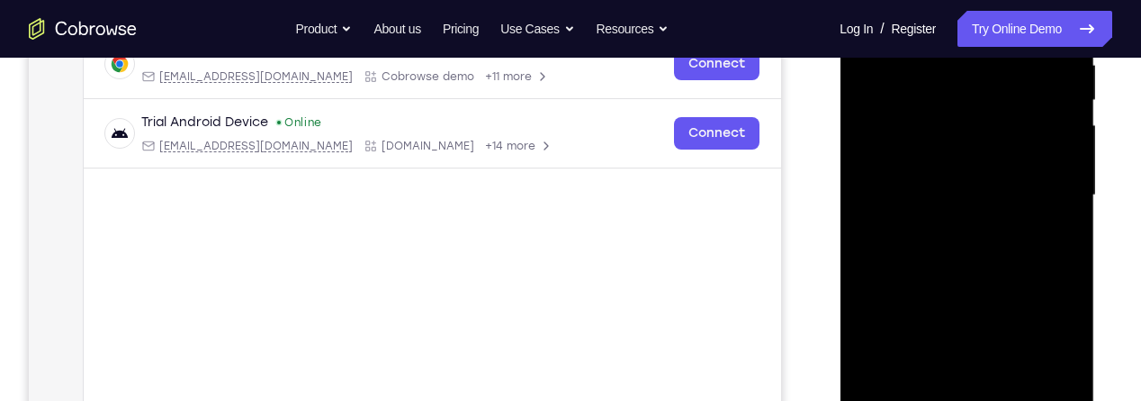
scroll to position [371, 0]
click at [1050, 302] on div at bounding box center [966, 193] width 227 height 504
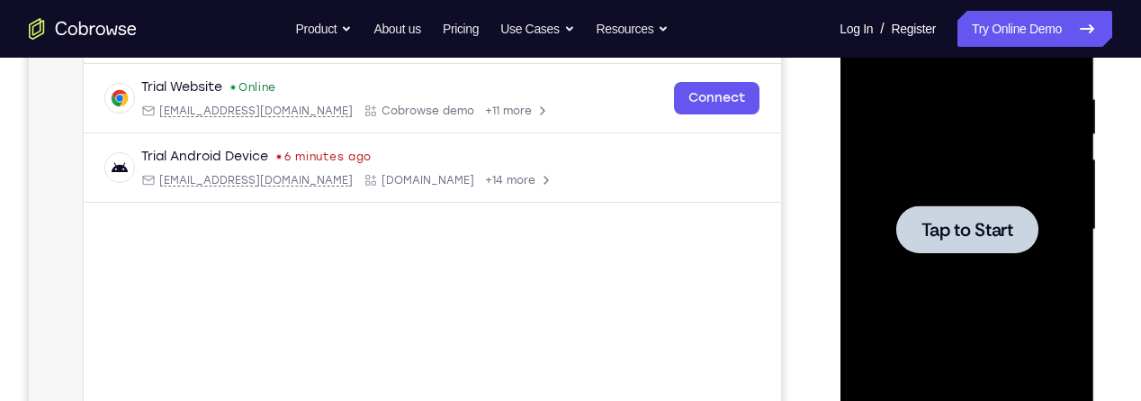
scroll to position [330, 0]
